Goal: Task Accomplishment & Management: Manage account settings

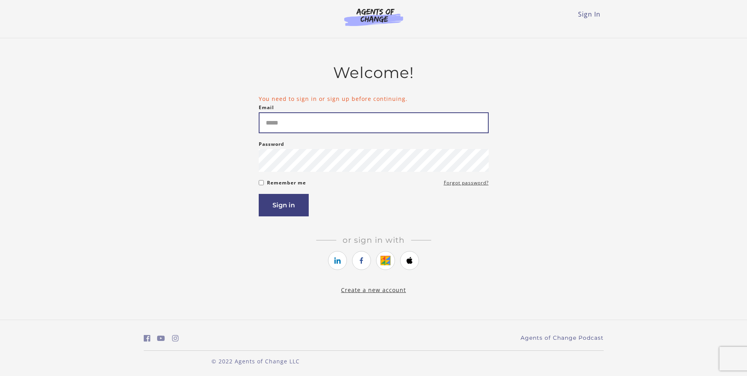
click at [324, 126] on input "Email" at bounding box center [374, 122] width 230 height 21
type input "**********"
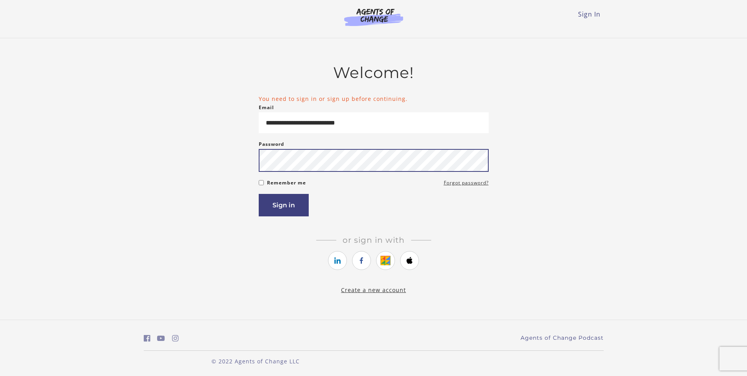
click at [259, 194] on button "Sign in" at bounding box center [284, 205] width 50 height 22
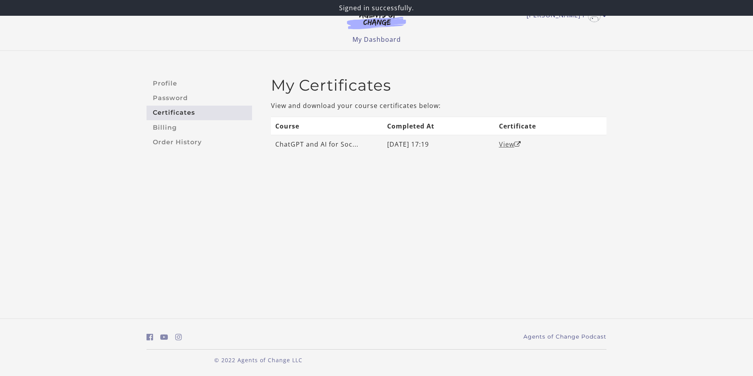
click at [504, 144] on link "View" at bounding box center [510, 144] width 22 height 9
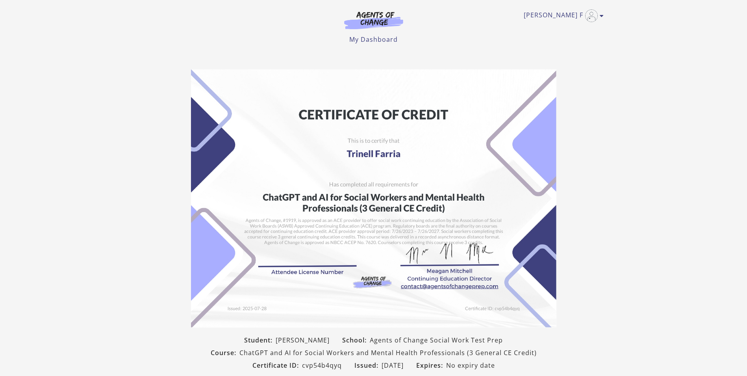
click at [439, 30] on div "Trinell F My Account Support Sign Out Toggle menu Menu My Dashboard My Account …" at bounding box center [374, 22] width 460 height 44
drag, startPoint x: 456, startPoint y: 27, endPoint x: 134, endPoint y: 29, distance: 322.2
click at [134, 29] on header "Trinell F My Account Support Sign Out Toggle menu Menu My Dashboard My Account …" at bounding box center [373, 25] width 747 height 50
drag, startPoint x: 85, startPoint y: 282, endPoint x: 89, endPoint y: 282, distance: 4.3
click at [86, 282] on section "Student: Trinell Farria School: Agents of Change Social Work Test Prep Course: …" at bounding box center [373, 235] width 747 height 345
